Goal: Information Seeking & Learning: Compare options

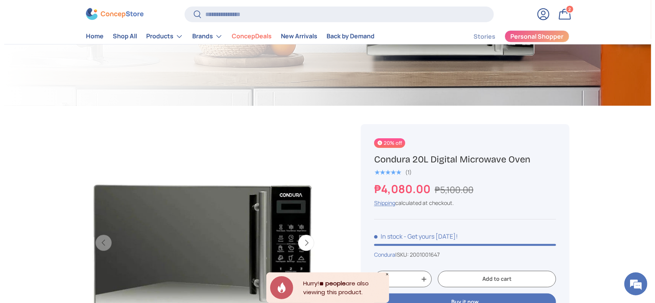
scroll to position [204, 0]
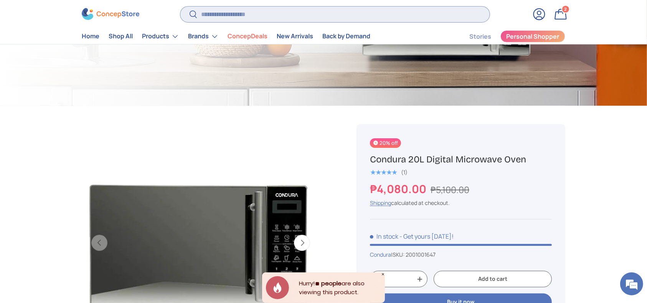
click at [290, 13] on input "Search" at bounding box center [334, 15] width 309 height 16
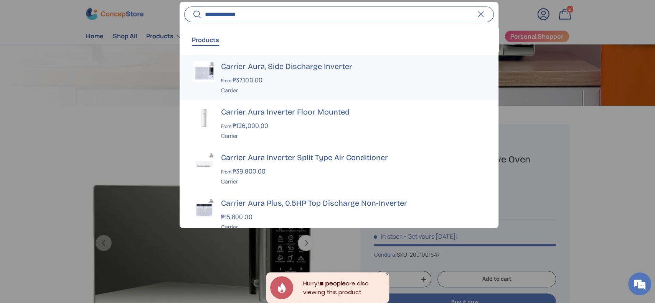
type input "**********"
click at [250, 62] on h3 "Carrier Aura, Side Discharge Inverter" at bounding box center [352, 66] width 263 height 11
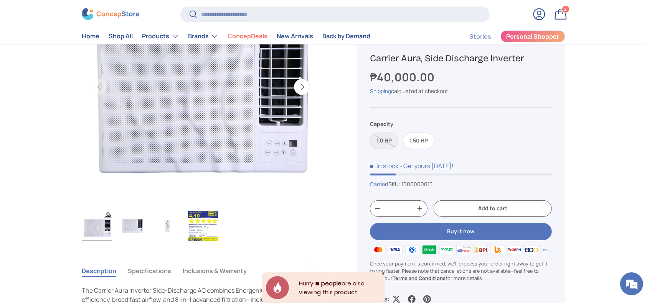
scroll to position [204, 0]
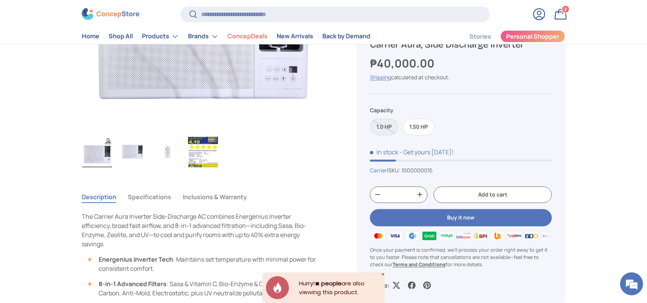
click at [189, 166] on img "Gallery Viewer" at bounding box center [203, 152] width 30 height 31
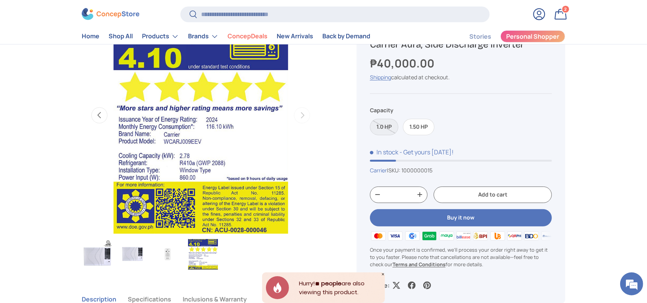
scroll to position [0, 0]
click at [286, 143] on img "Gallery Viewer" at bounding box center [201, 116] width 174 height 238
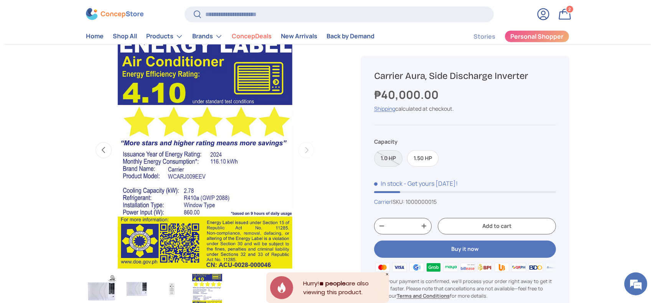
scroll to position [51, 0]
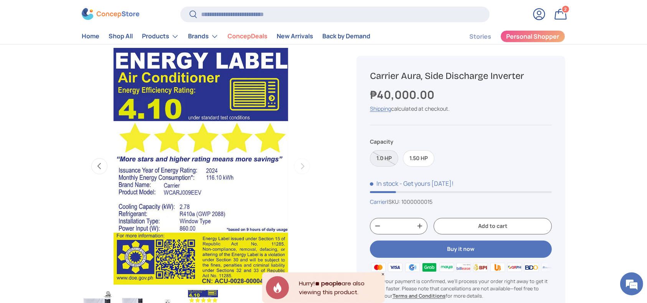
drag, startPoint x: 277, startPoint y: 13, endPoint x: 274, endPoint y: 3, distance: 10.6
click at [276, 11] on input "Search" at bounding box center [334, 15] width 309 height 16
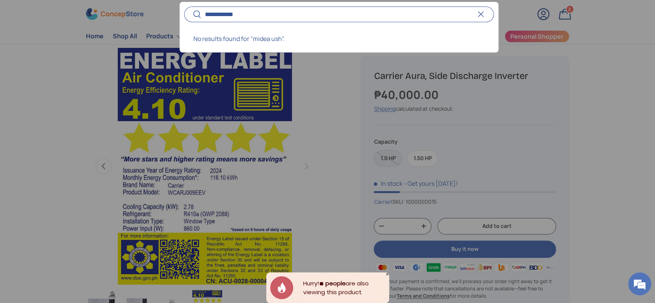
type input "**********"
click at [184, 6] on button "Search" at bounding box center [192, 15] width 17 height 18
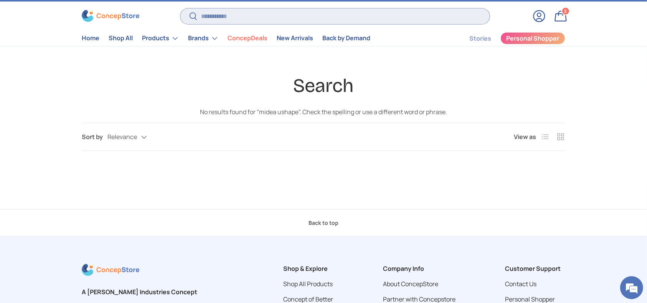
click at [319, 12] on input "Search" at bounding box center [334, 16] width 309 height 16
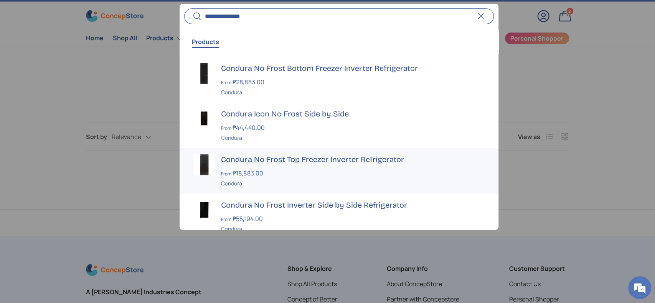
type input "**********"
click at [300, 161] on h3 "Condura No Frost Top Freezer Inverter Refrigerator" at bounding box center [352, 159] width 263 height 11
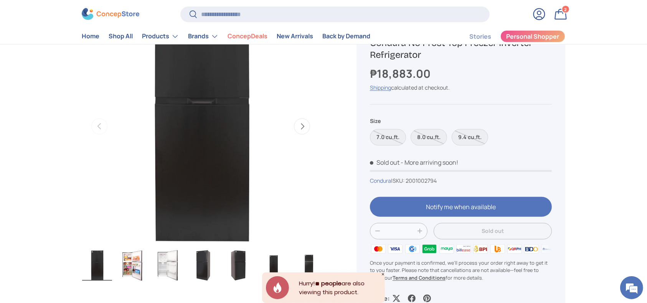
scroll to position [204, 0]
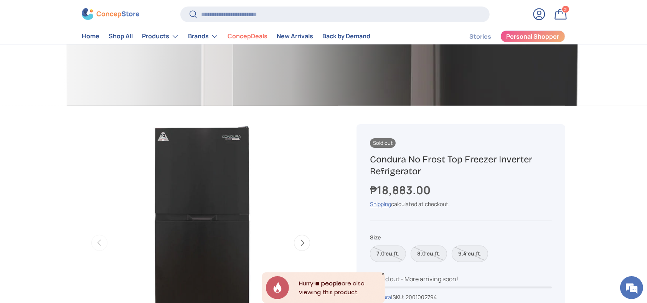
drag, startPoint x: 429, startPoint y: 176, endPoint x: 364, endPoint y: 156, distance: 68.4
click at [364, 156] on div "Sold out Sold out Sold out Condura No Frost Top Freezer Inverter Refrigerator ₱…" at bounding box center [460, 278] width 209 height 309
copy h1 "Condura No Frost Top Freezer Inverter Refrigerator"
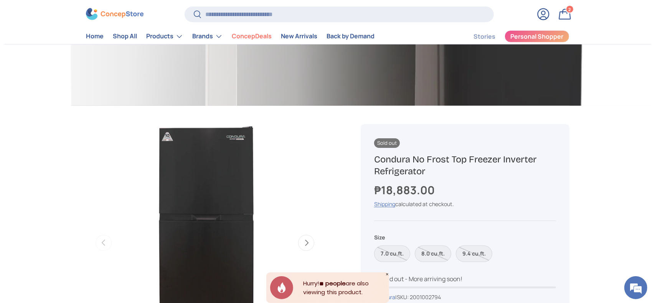
scroll to position [0, 0]
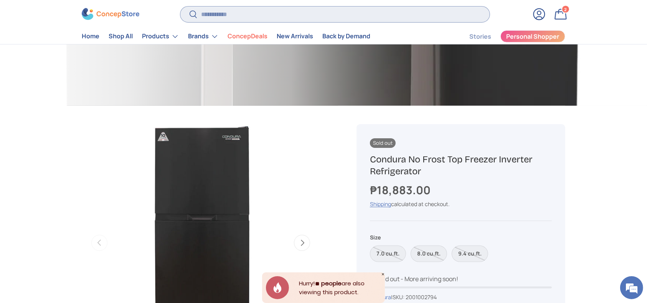
click at [258, 13] on input "Search" at bounding box center [334, 15] width 309 height 16
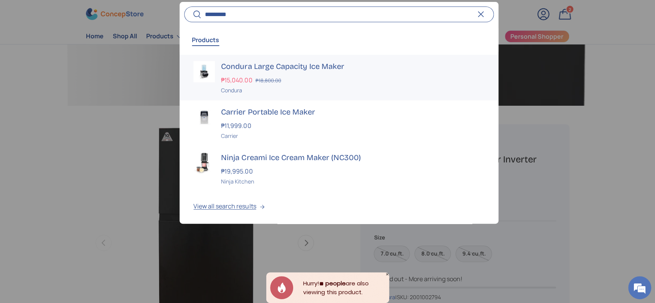
type input "*********"
click at [263, 81] on s "₱18,800.00" at bounding box center [268, 80] width 26 height 7
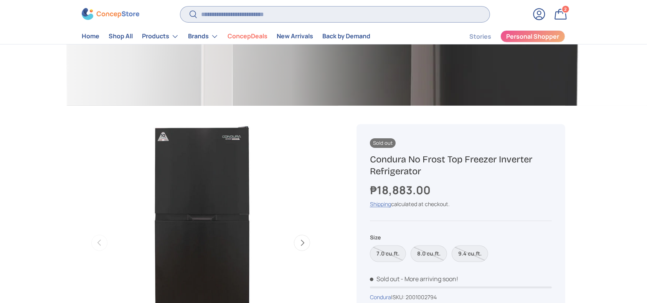
click at [281, 15] on input "Search" at bounding box center [334, 15] width 309 height 16
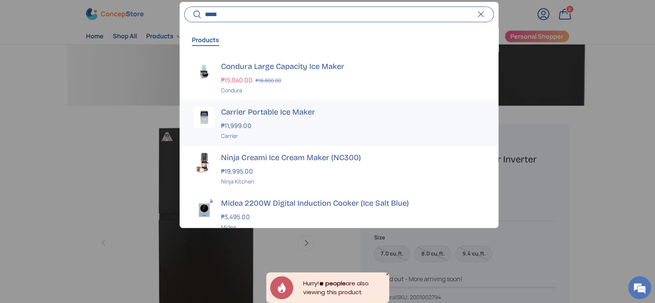
type input "*****"
click at [281, 120] on div "Carrier Portable Ice Maker ₱11,999.00 Unit price / Unavailable Carrier" at bounding box center [352, 123] width 263 height 33
